Goal: Information Seeking & Learning: Learn about a topic

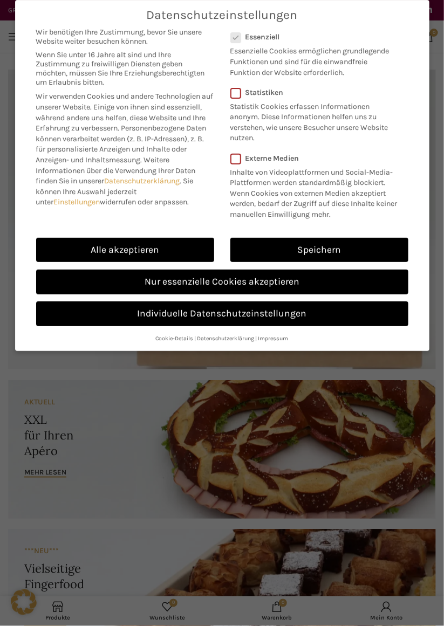
click at [92, 247] on link "Alle akzeptieren" at bounding box center [125, 250] width 178 height 25
checkbox input "true"
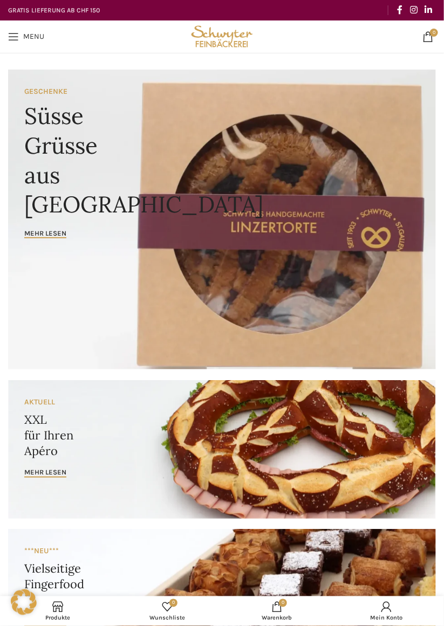
click at [14, 36] on span "Open mobile menu" at bounding box center [13, 36] width 11 height 11
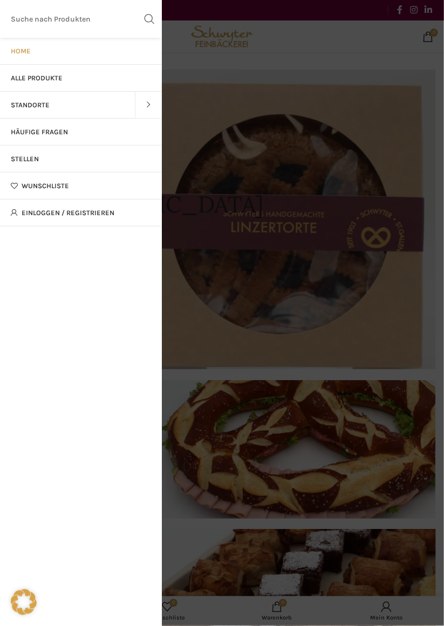
click at [22, 156] on span "Stellen" at bounding box center [25, 159] width 28 height 9
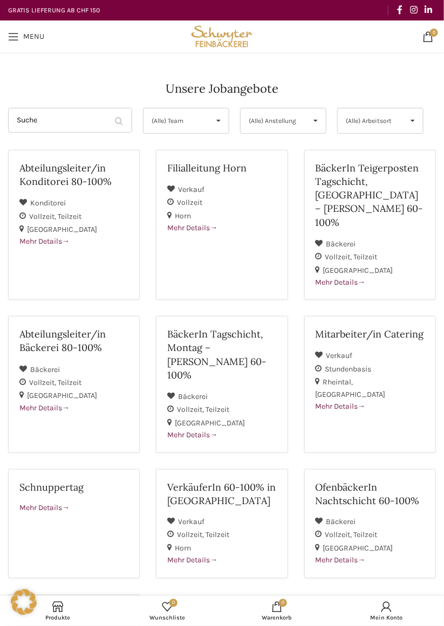
click at [14, 37] on span "Open mobile menu" at bounding box center [13, 36] width 11 height 11
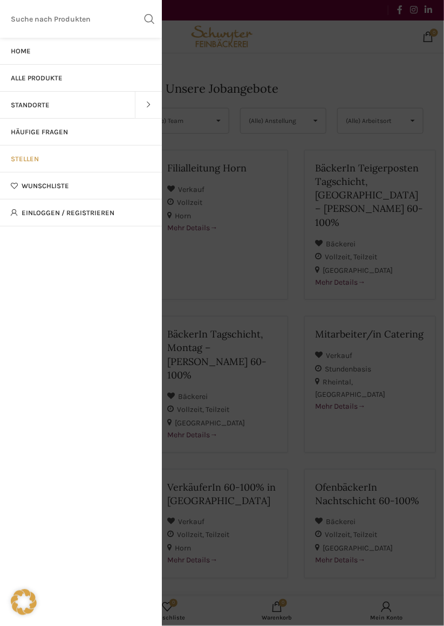
click at [32, 115] on link "Standorte" at bounding box center [67, 105] width 135 height 27
click at [25, 165] on link "Stellen" at bounding box center [81, 159] width 162 height 27
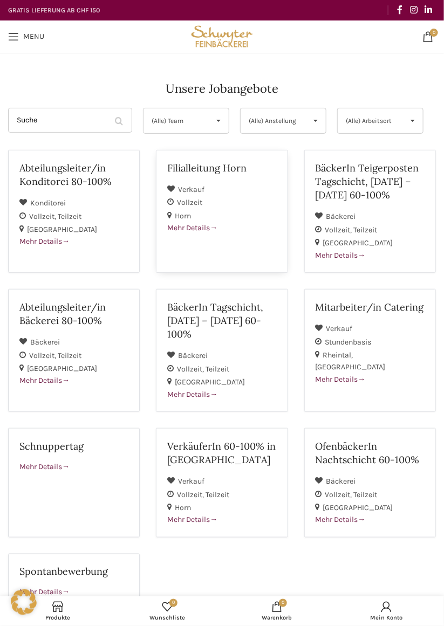
click at [176, 178] on div "Filialleitung Horn" at bounding box center [221, 172] width 109 height 22
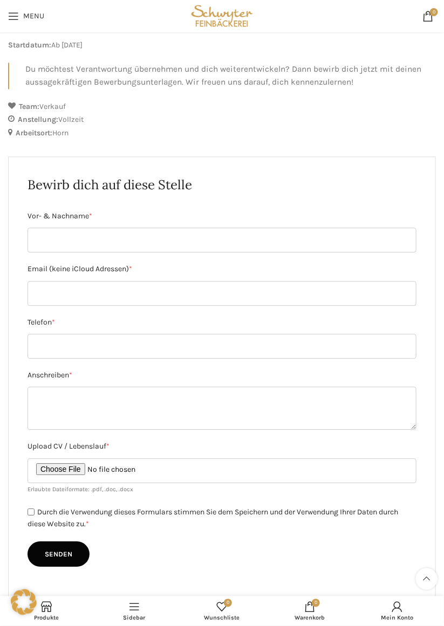
scroll to position [463, 0]
